Goal: Information Seeking & Learning: Learn about a topic

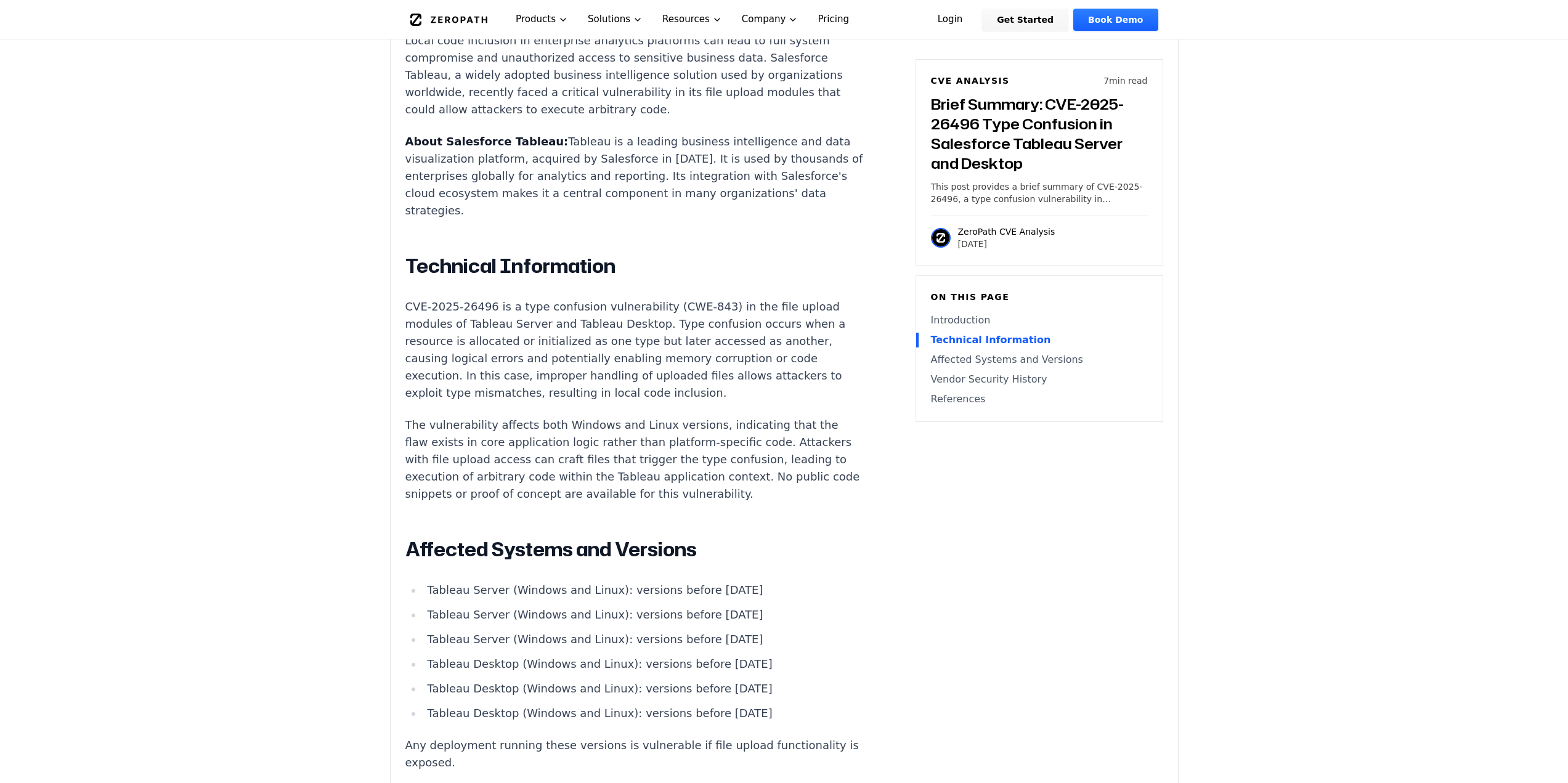
scroll to position [1047, 0]
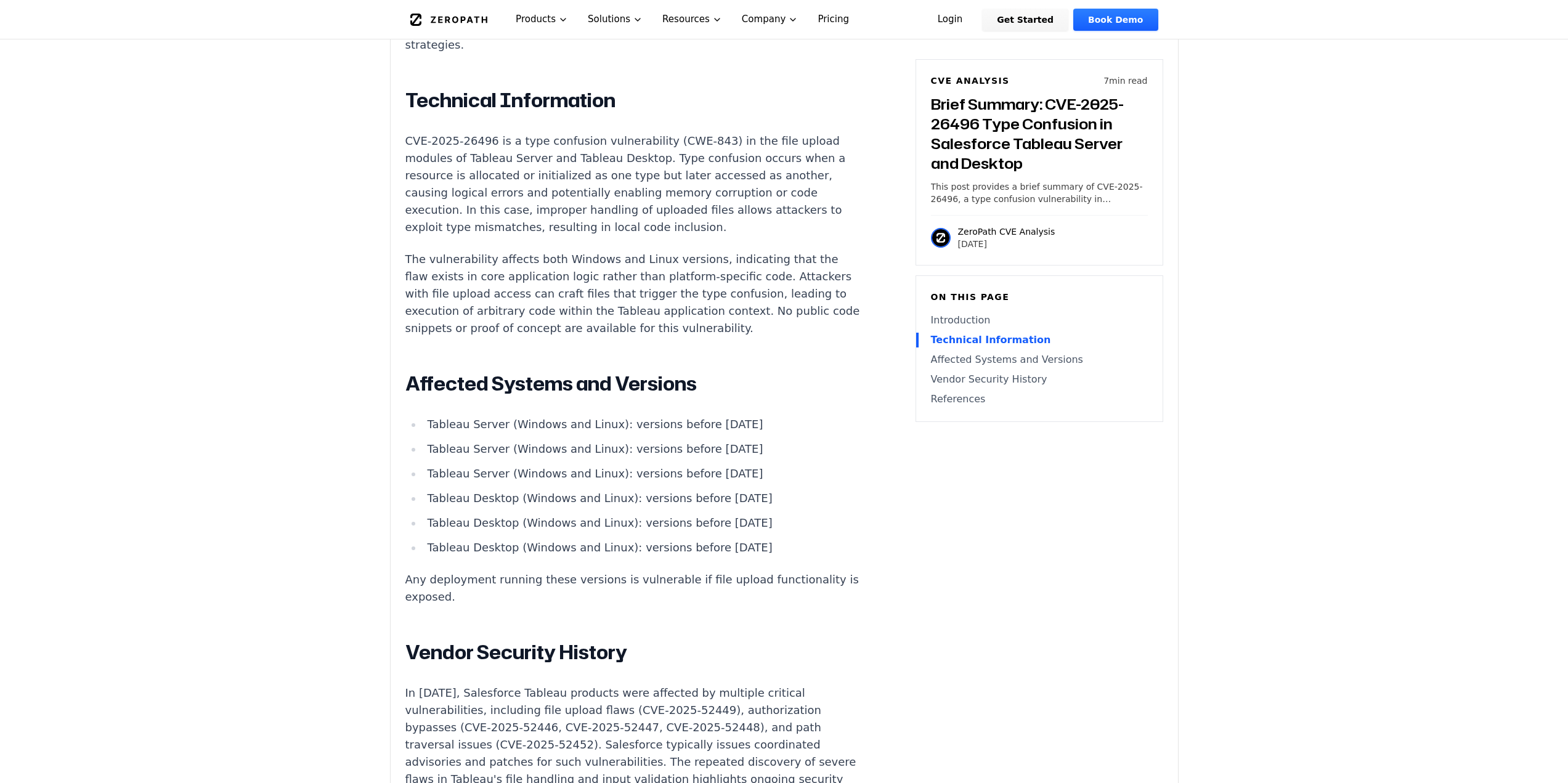
drag, startPoint x: 685, startPoint y: 395, endPoint x: 728, endPoint y: 383, distance: 44.6
click at [728, 416] on li "Tableau Server (Windows and Linux): versions before [DATE]" at bounding box center [644, 424] width 442 height 17
drag, startPoint x: 689, startPoint y: 420, endPoint x: 751, endPoint y: 429, distance: 62.6
click at [757, 441] on li "Tableau Server (Windows and Linux): versions before [DATE]" at bounding box center [644, 449] width 442 height 17
drag, startPoint x: 688, startPoint y: 445, endPoint x: 744, endPoint y: 436, distance: 56.7
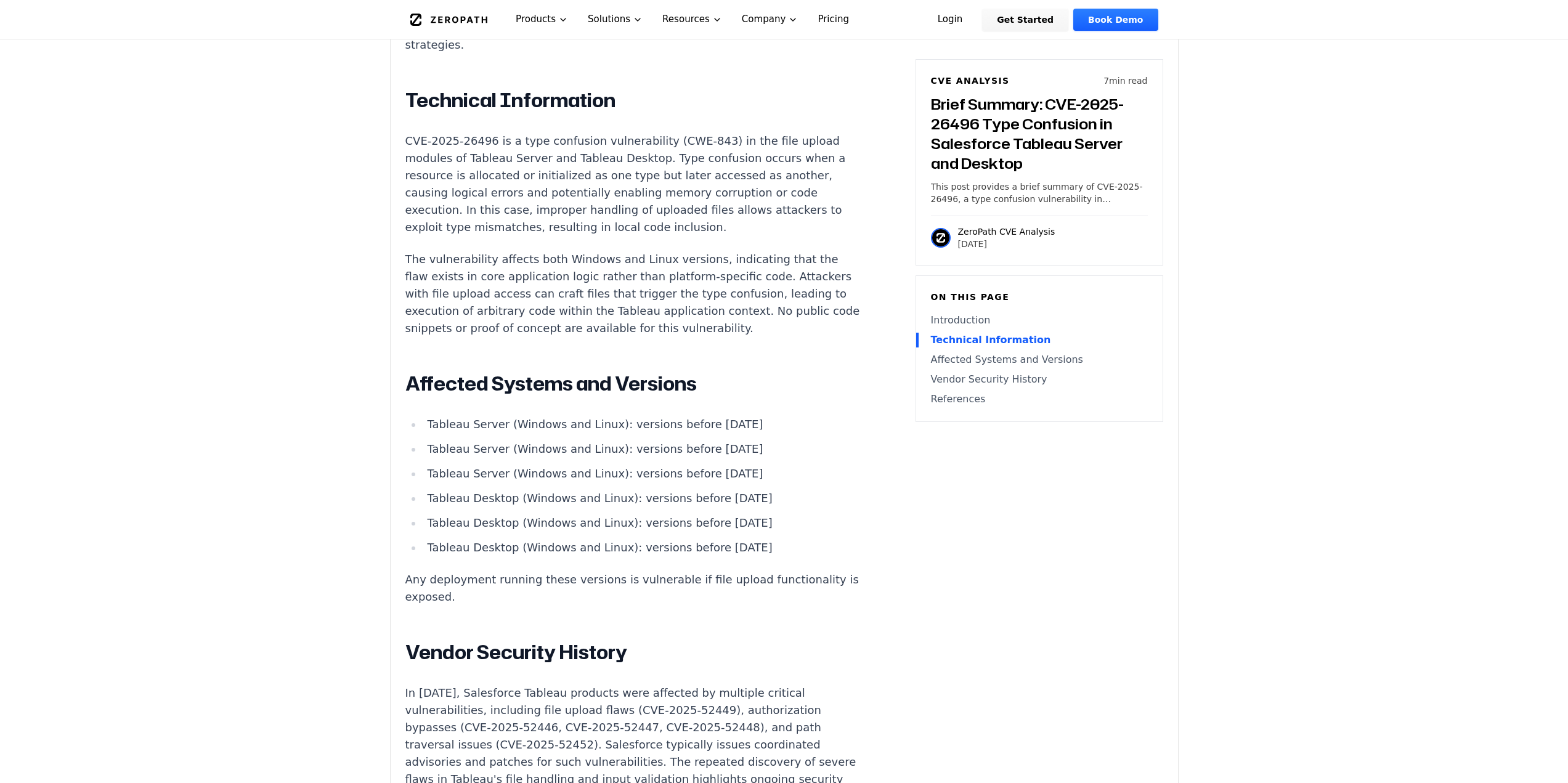
click at [740, 465] on li "Tableau Server (Windows and Linux): versions before [DATE]" at bounding box center [644, 474] width 442 height 17
drag, startPoint x: 608, startPoint y: 393, endPoint x: 731, endPoint y: 390, distance: 123.0
click at [731, 416] on li "Tableau Server (Windows and Linux): versions before [DATE]" at bounding box center [644, 424] width 442 height 17
click at [652, 416] on li "Tableau Server (Windows and Linux): versions before [DATE]" at bounding box center [644, 424] width 442 height 17
click at [610, 416] on li "Tableau Server (Windows and Linux): versions before [DATE]" at bounding box center [644, 424] width 442 height 17
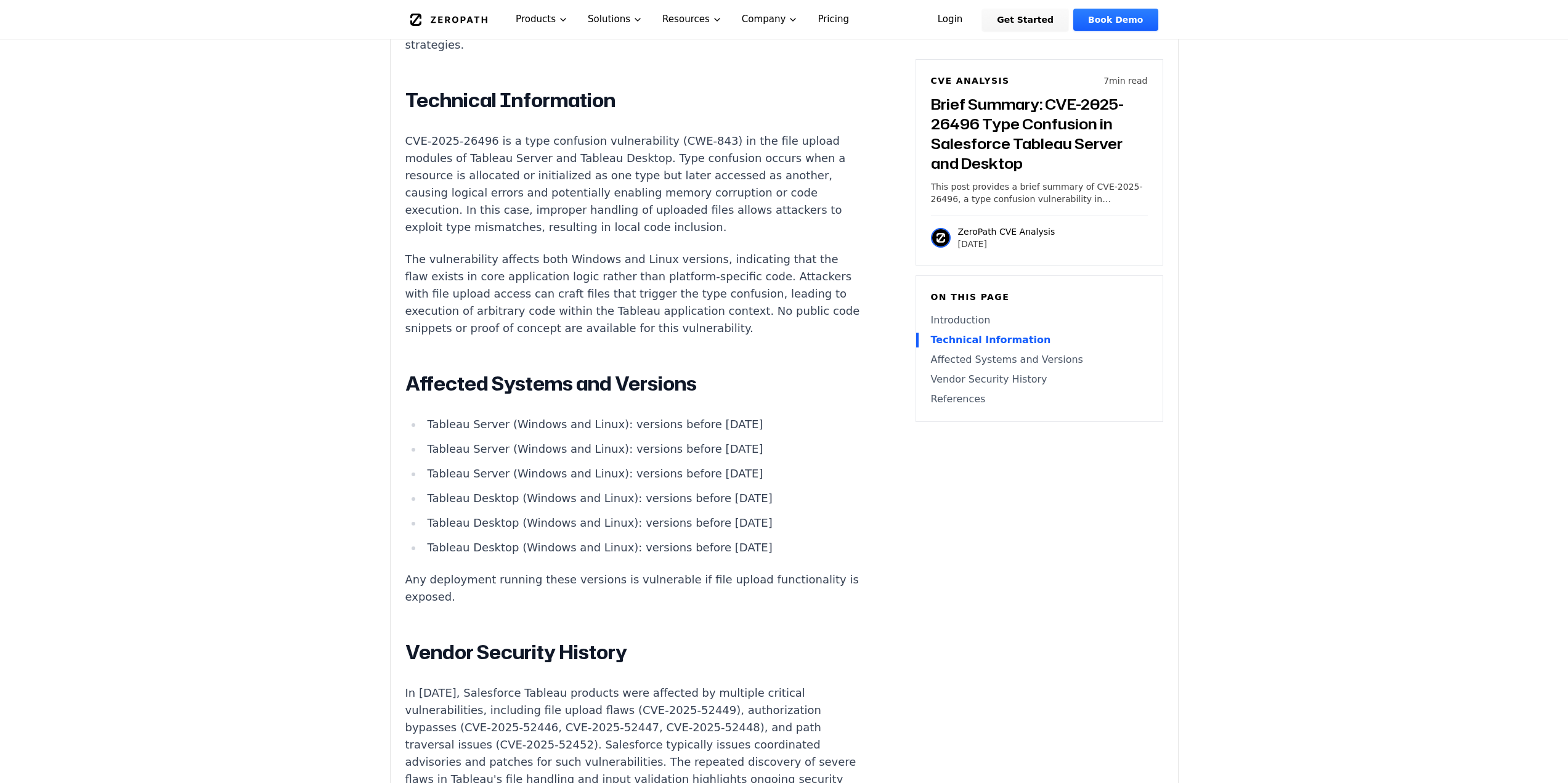
drag, startPoint x: 608, startPoint y: 393, endPoint x: 729, endPoint y: 387, distance: 121.1
click at [729, 416] on li "Tableau Server (Windows and Linux): versions before [DATE]" at bounding box center [644, 424] width 442 height 17
drag, startPoint x: 685, startPoint y: 420, endPoint x: 735, endPoint y: 410, distance: 51.0
click at [735, 441] on li "Tableau Server (Windows and Linux): versions before [DATE]" at bounding box center [644, 449] width 442 height 17
drag, startPoint x: 605, startPoint y: 391, endPoint x: 719, endPoint y: 390, distance: 114.0
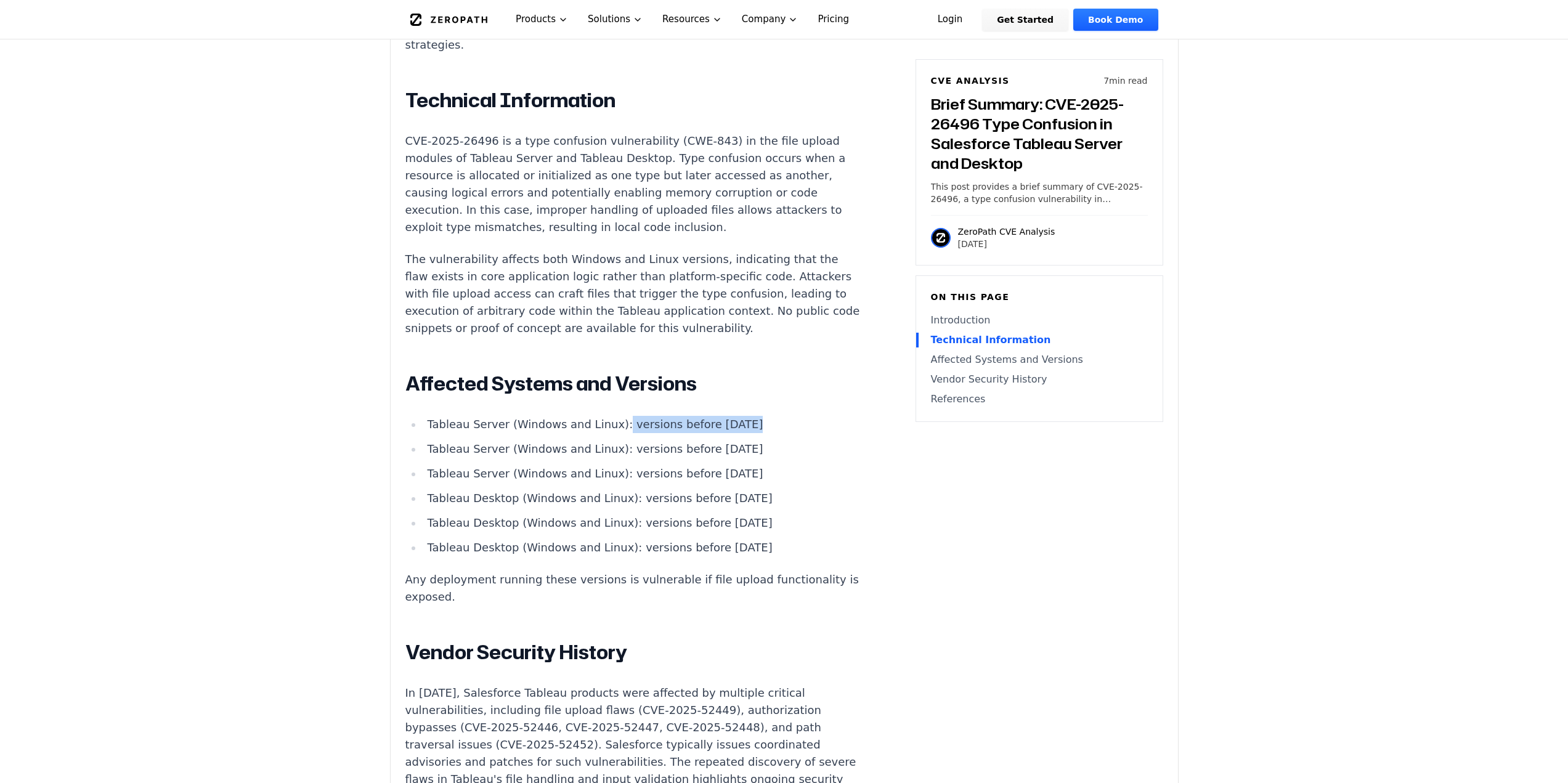
click at [719, 416] on li "Tableau Server (Windows and Linux): versions before [DATE]" at bounding box center [644, 424] width 442 height 17
